Goal: Use online tool/utility: Utilize a website feature to perform a specific function

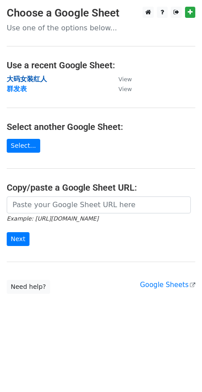
click at [31, 77] on strong "大码女装红人" at bounding box center [27, 79] width 40 height 8
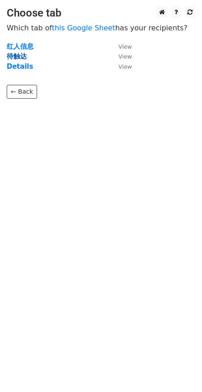
click at [21, 54] on strong "待触达" at bounding box center [17, 56] width 20 height 8
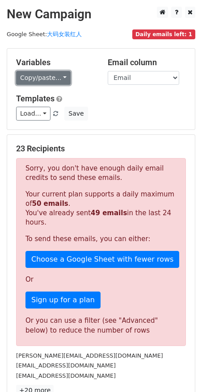
click at [45, 78] on link "Copy/paste..." at bounding box center [43, 78] width 54 height 14
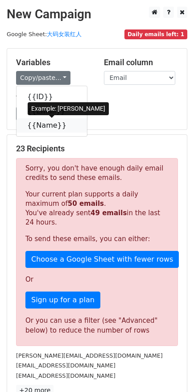
click at [53, 127] on link "{{Name}}" at bounding box center [52, 125] width 71 height 14
